Goal: Navigation & Orientation: Find specific page/section

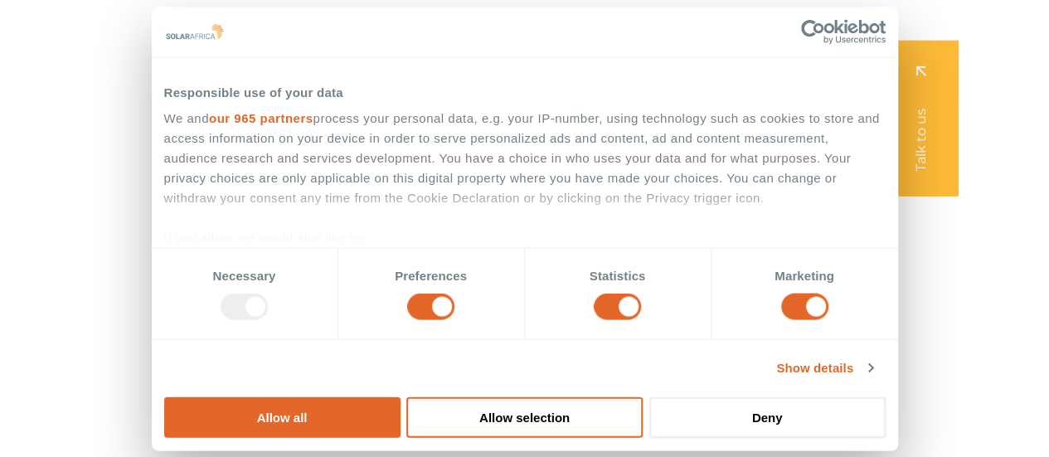
click at [453, 39] on icon "Menu" at bounding box center [450, 33] width 13 height 13
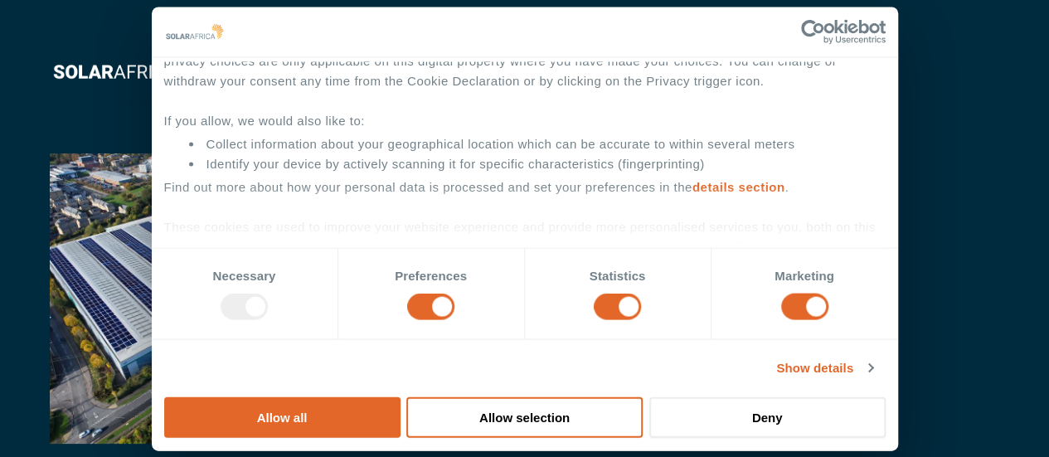
scroll to position [166, 0]
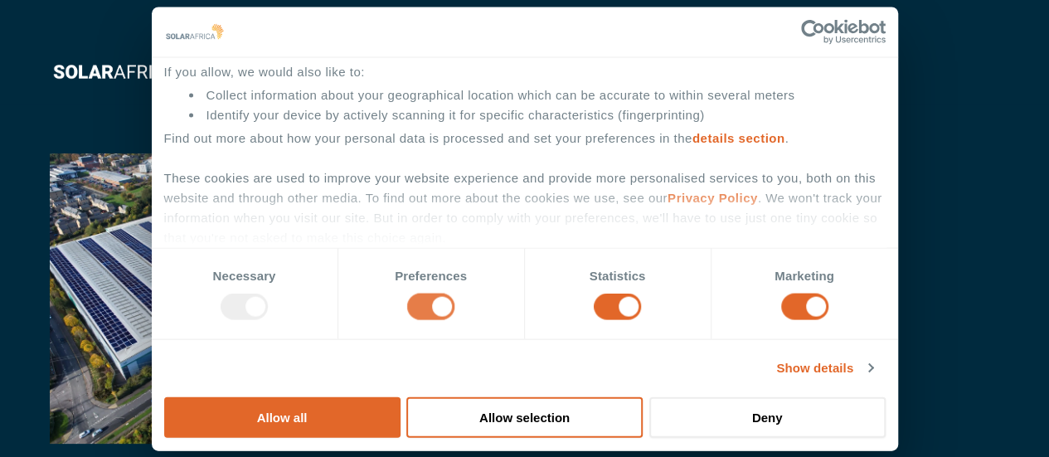
click at [454, 320] on input "Preferences" at bounding box center [430, 307] width 47 height 27
checkbox input "false"
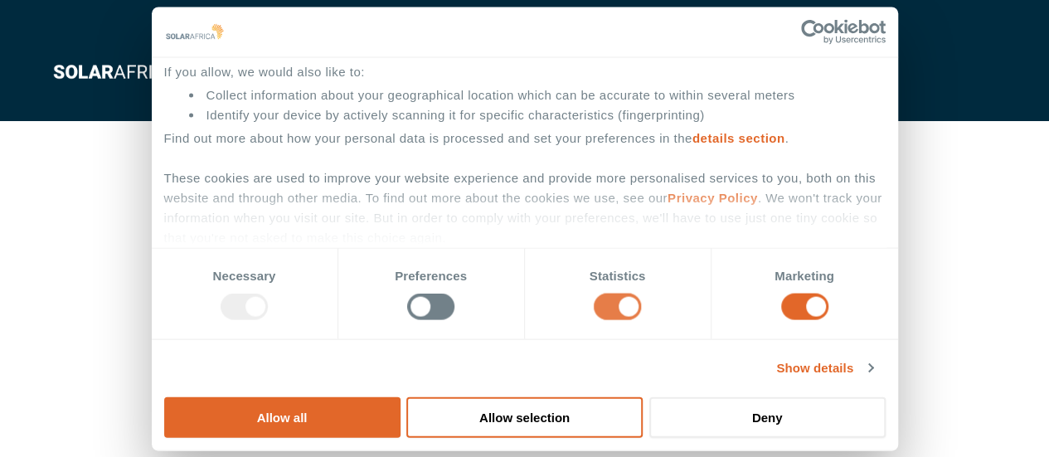
click at [611, 320] on input "Statistics" at bounding box center [617, 307] width 47 height 27
checkbox input "false"
click at [781, 320] on input "Marketing" at bounding box center [804, 307] width 47 height 27
checkbox input "false"
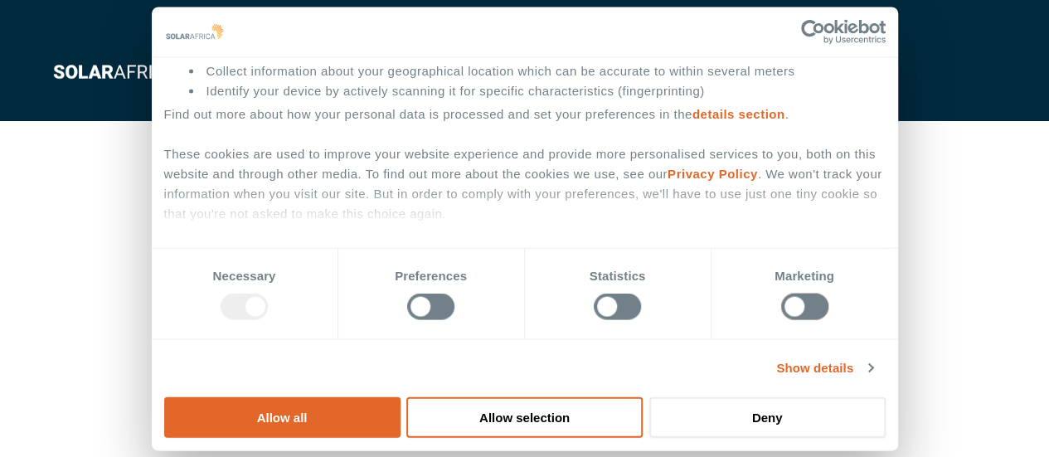
scroll to position [247, 0]
click at [872, 378] on link "Show details" at bounding box center [824, 368] width 96 height 20
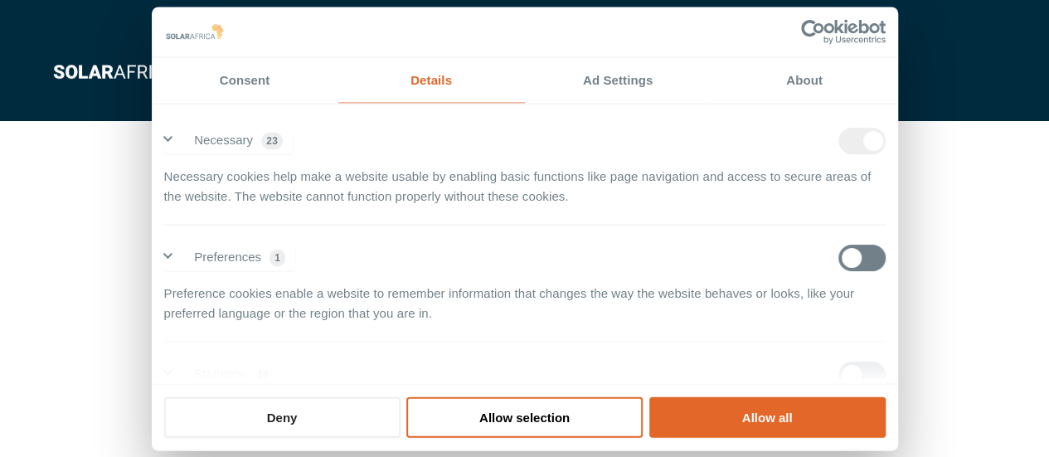
click at [305, 396] on button "Deny" at bounding box center [282, 416] width 236 height 41
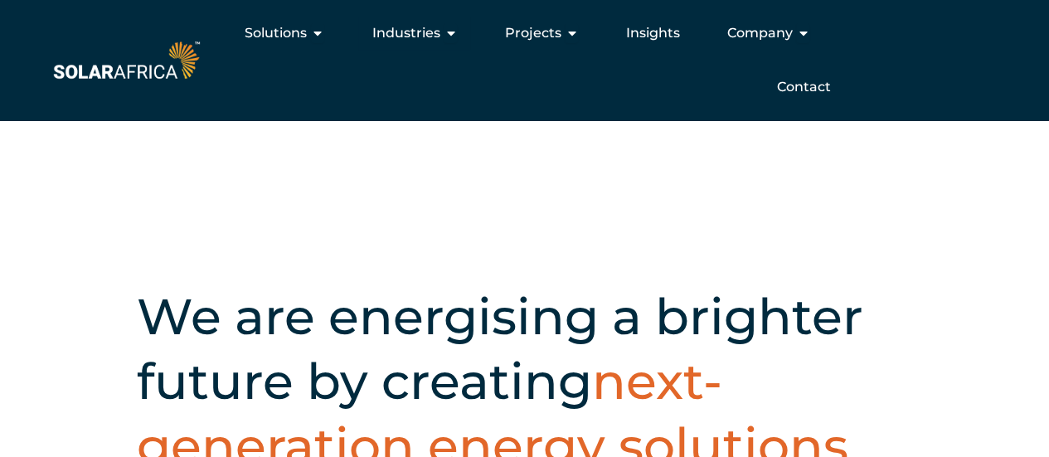
scroll to position [0, 0]
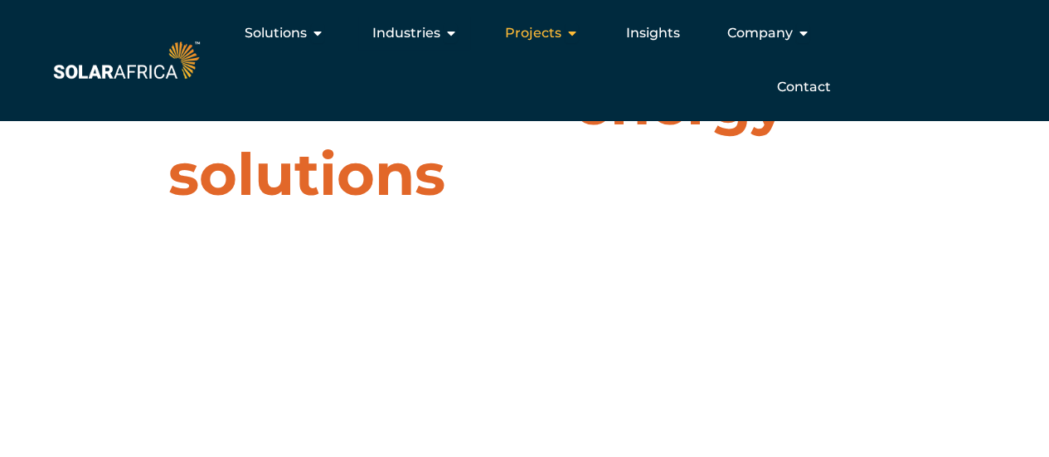
click at [565, 26] on button "Close Projects Open Projects" at bounding box center [571, 33] width 13 height 20
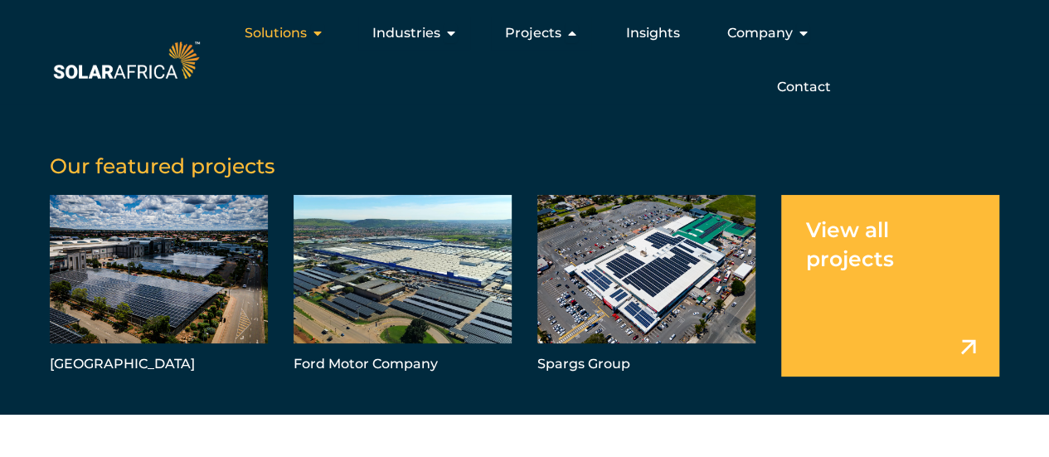
click at [317, 44] on div "Solutions Close Solutions Open Solutions" at bounding box center [284, 33] width 106 height 33
